Goal: Transaction & Acquisition: Purchase product/service

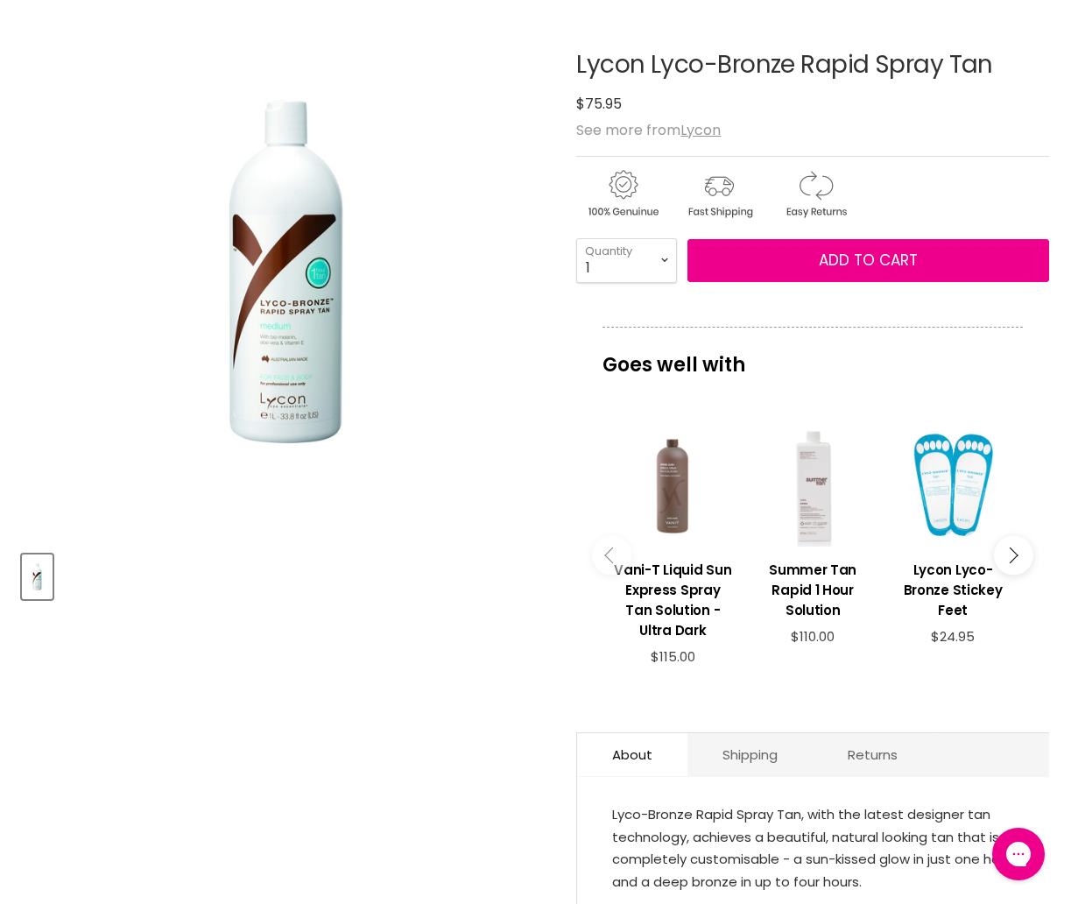
scroll to position [13, 0]
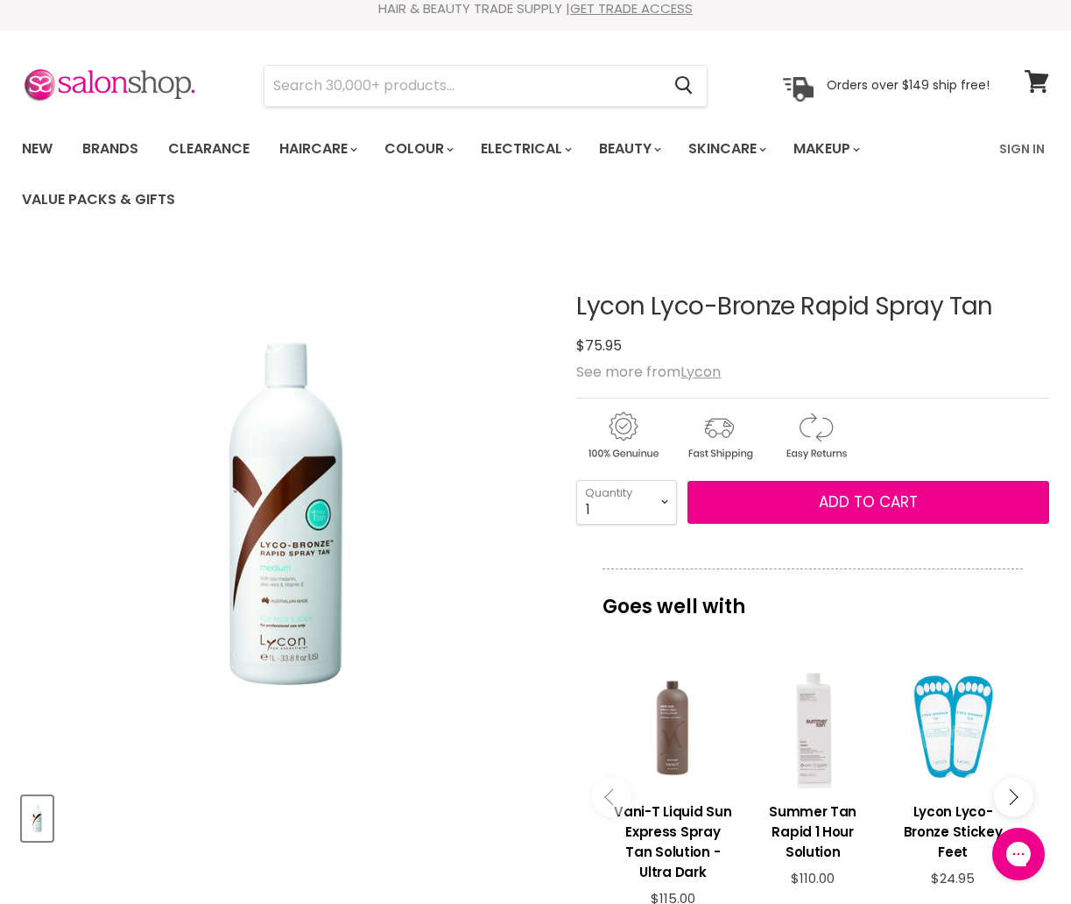
drag, startPoint x: 1012, startPoint y: 298, endPoint x: 920, endPoint y: 298, distance: 91.9
click at [923, 299] on h1 "Lycon Lyco-Bronze Rapid Spray Tan" at bounding box center [812, 306] width 473 height 27
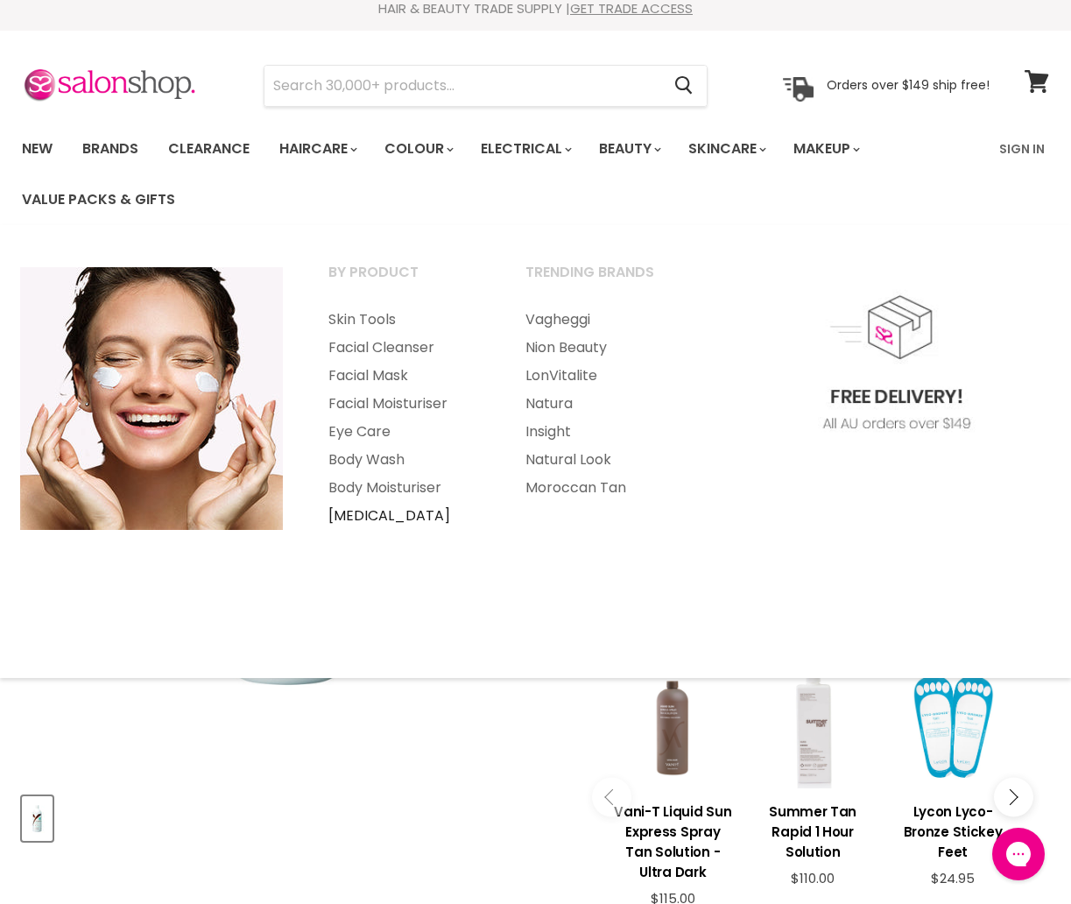
click at [386, 511] on link "[MEDICAL_DATA]" at bounding box center [402, 516] width 193 height 28
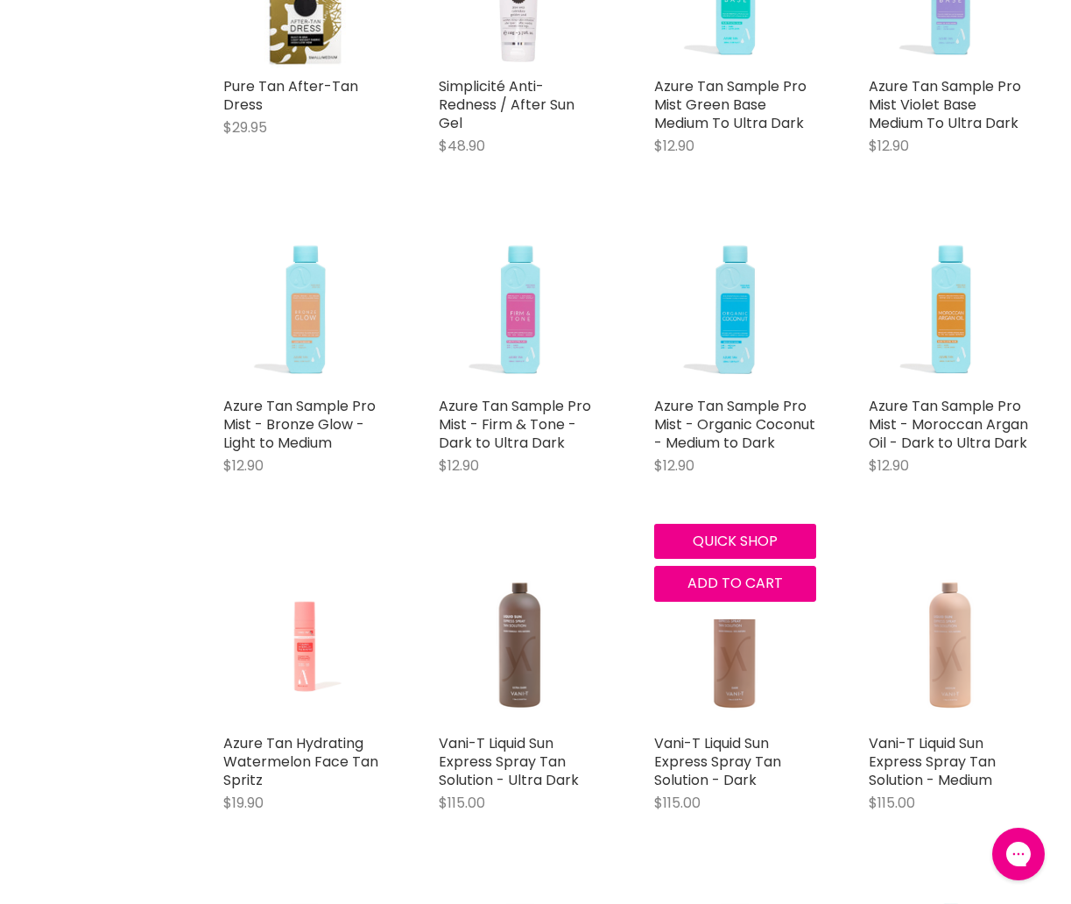
scroll to position [2276, 0]
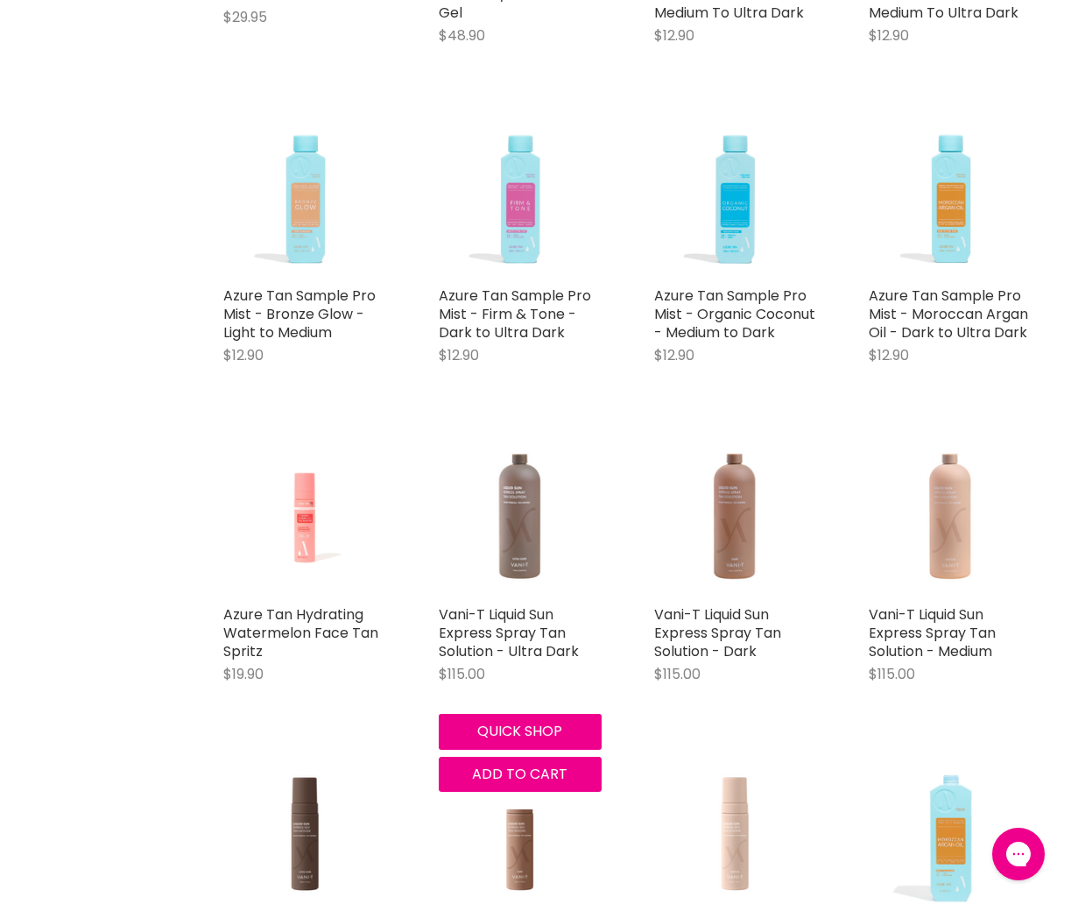
drag, startPoint x: 574, startPoint y: 517, endPoint x: 596, endPoint y: 542, distance: 32.9
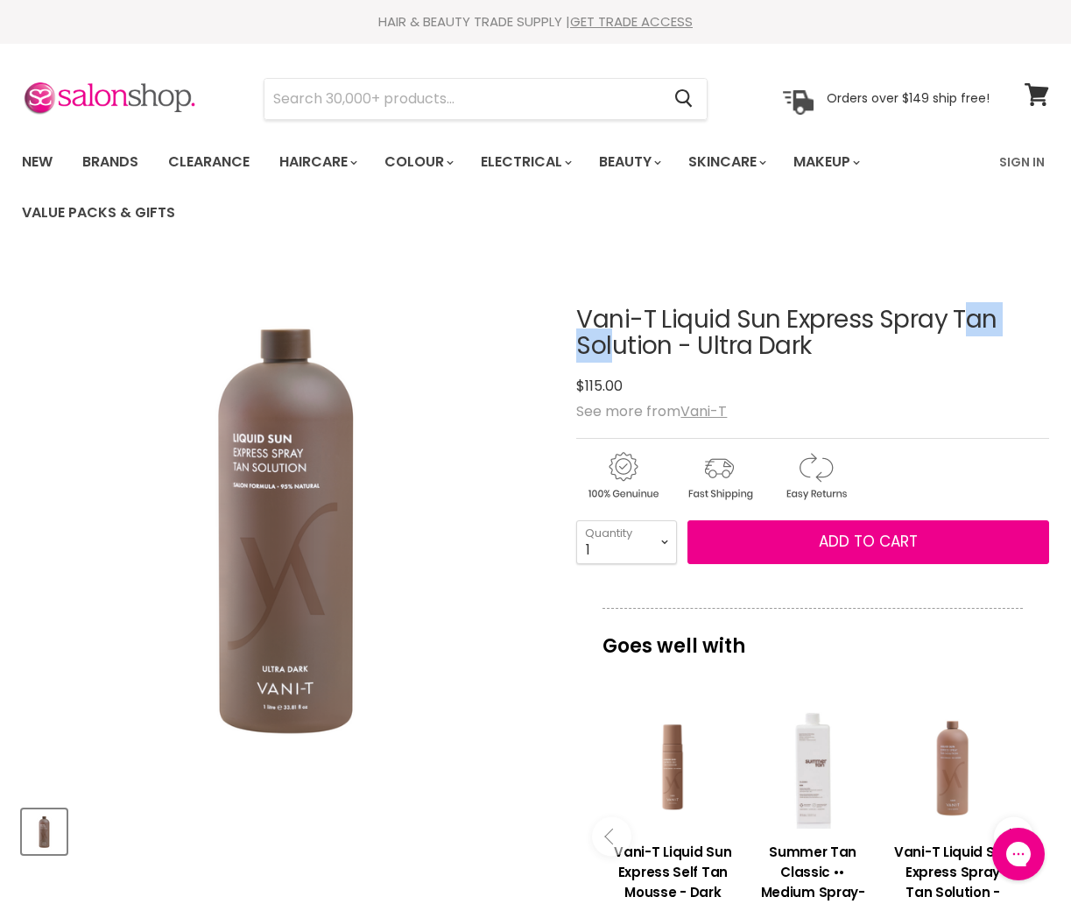
drag, startPoint x: 656, startPoint y: 316, endPoint x: 576, endPoint y: 315, distance: 79.7
click at [576, 315] on h1 "Vani-T Liquid Sun Express Spray Tan Solution - Ultra Dark" at bounding box center [812, 333] width 473 height 54
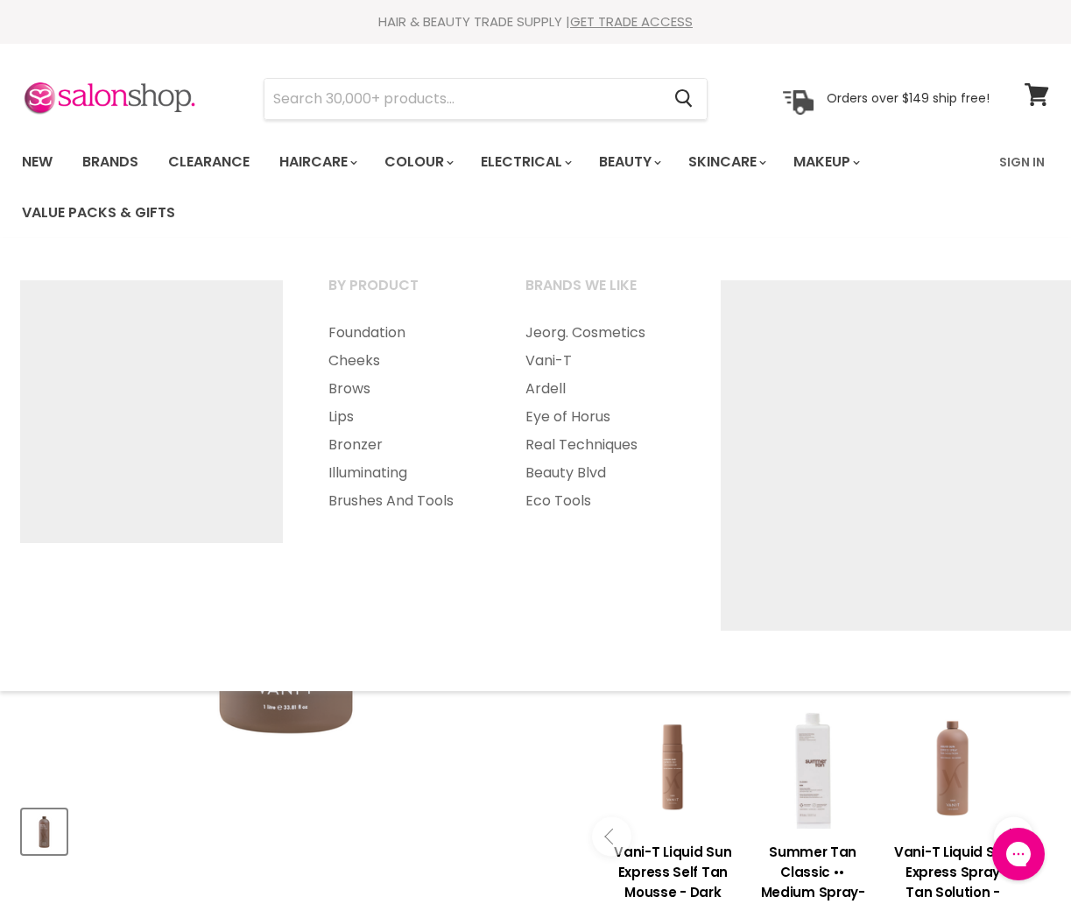
copy h1 "Vani-T"
